Goal: Check status: Verify the current state of an ongoing process or item

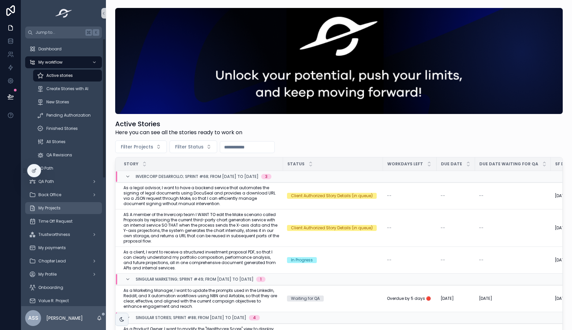
click at [61, 207] on div "My Projects" at bounding box center [63, 207] width 69 height 11
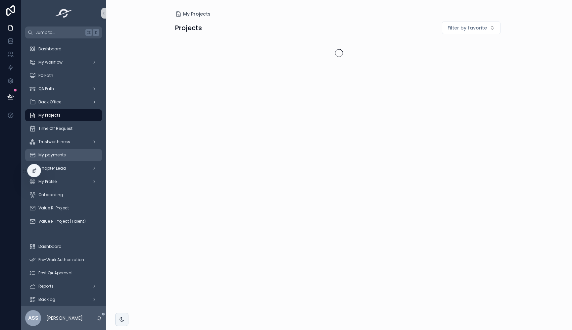
click at [64, 155] on span "My payments" at bounding box center [51, 154] width 27 height 5
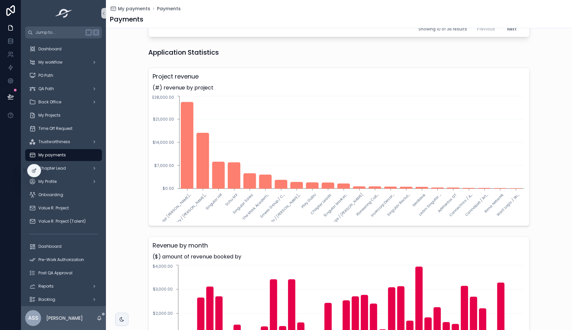
scroll to position [488, 0]
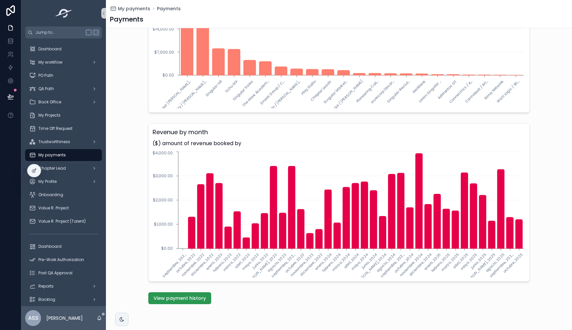
click at [173, 297] on span "View payment history" at bounding box center [180, 297] width 52 height 7
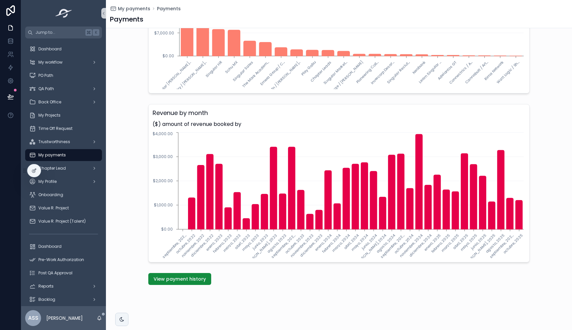
scroll to position [72, 0]
